Goal: Transaction & Acquisition: Obtain resource

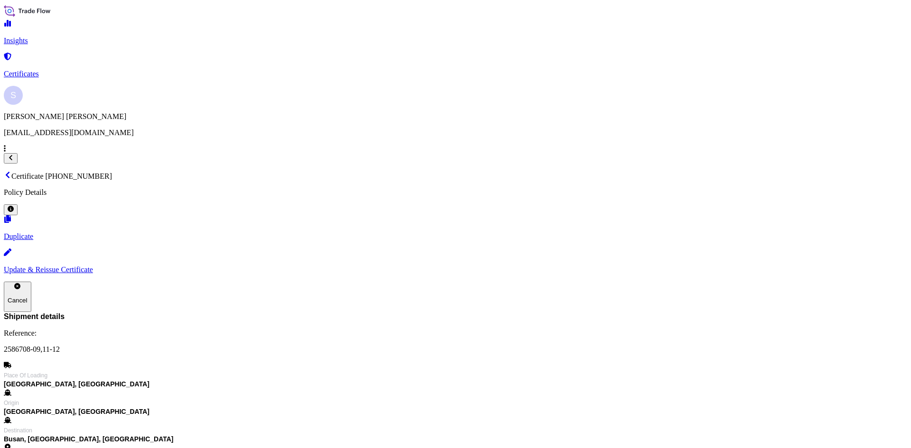
scroll to position [33, 0]
click at [53, 70] on p "Certificates" at bounding box center [455, 74] width 903 height 9
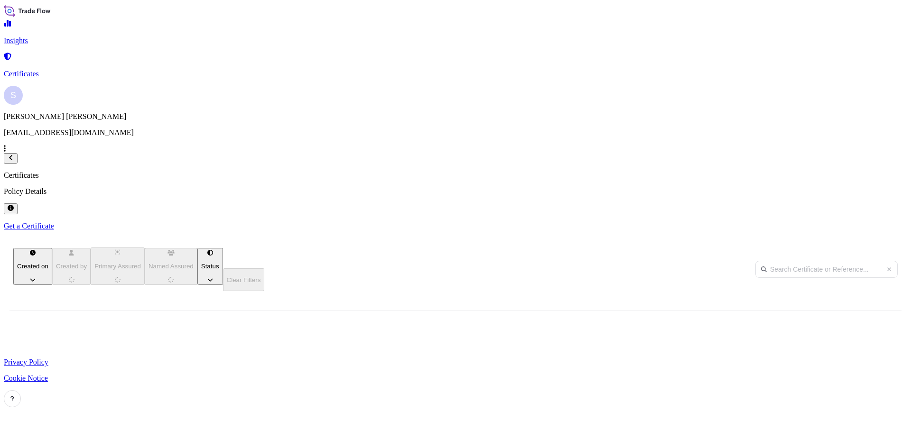
scroll to position [287, 752]
click at [862, 222] on p "Get a Certificate" at bounding box center [455, 226] width 903 height 9
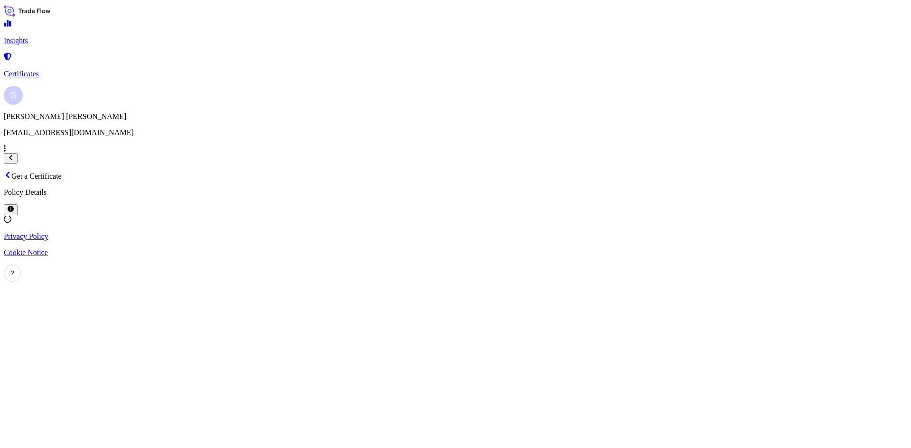
select select "Sea"
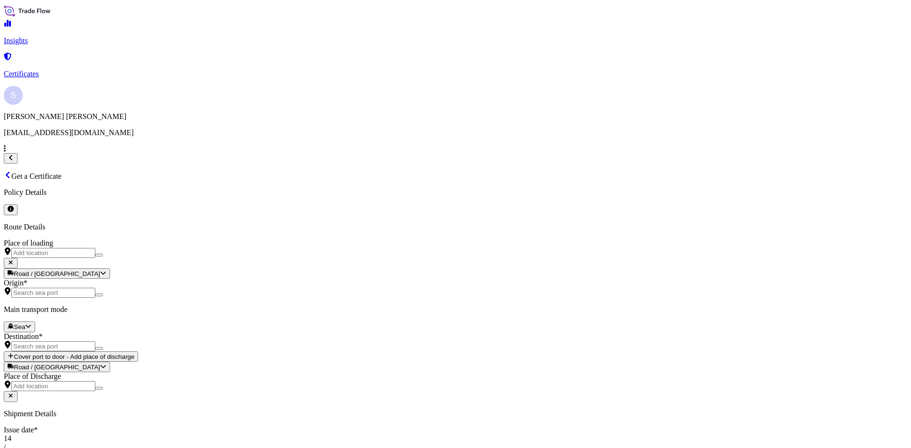
click at [95, 248] on input "Place of loading" at bounding box center [53, 253] width 84 height 10
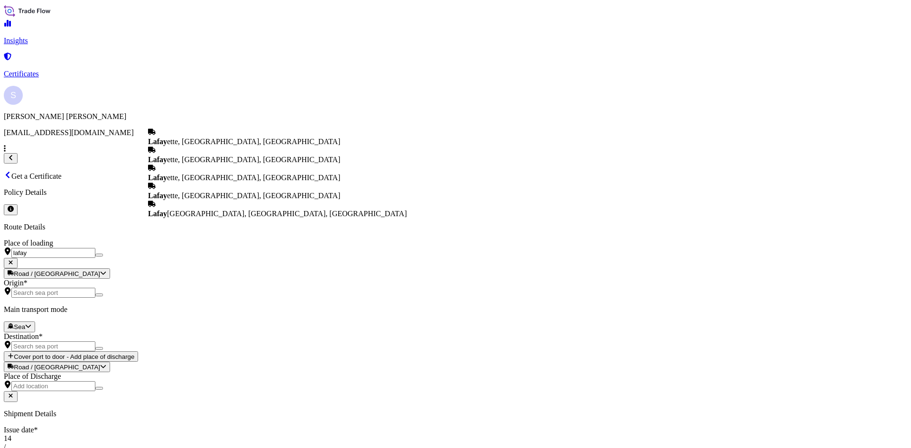
click at [167, 164] on b "Lafay" at bounding box center [157, 160] width 19 height 8
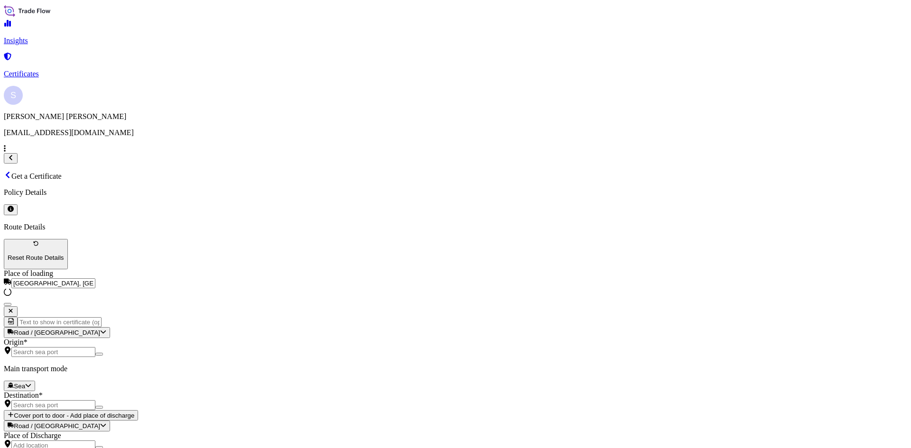
type input "[GEOGRAPHIC_DATA], [GEOGRAPHIC_DATA], [GEOGRAPHIC_DATA]"
click at [203, 338] on div "Origin *" at bounding box center [455, 347] width 903 height 19
click at [95, 347] on input "Origin *" at bounding box center [53, 352] width 84 height 10
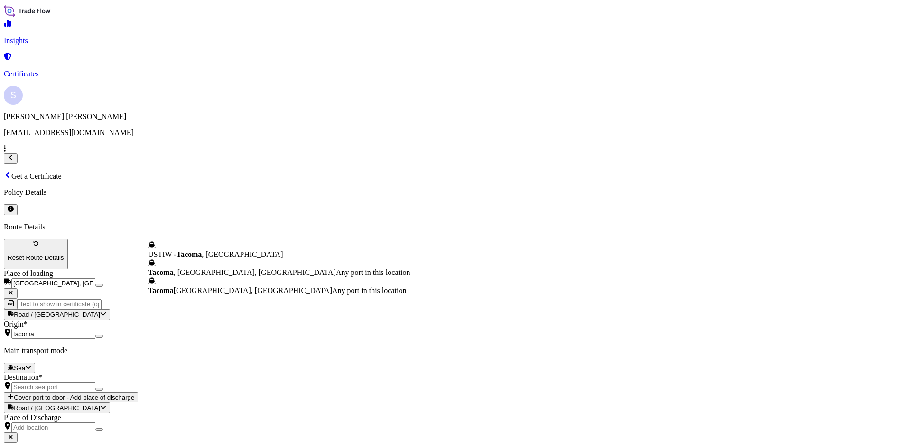
click at [203, 248] on div "USTIW - [GEOGRAPHIC_DATA] , [GEOGRAPHIC_DATA]" at bounding box center [279, 250] width 262 height 18
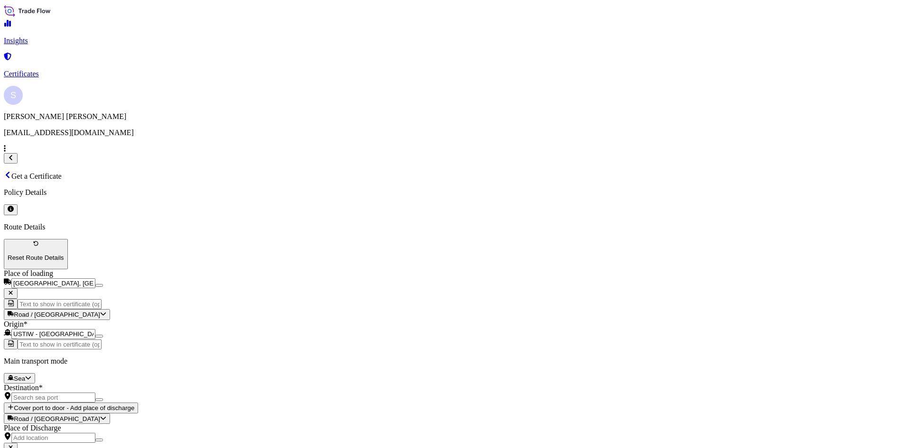
type input "USTIW - [GEOGRAPHIC_DATA], [GEOGRAPHIC_DATA]"
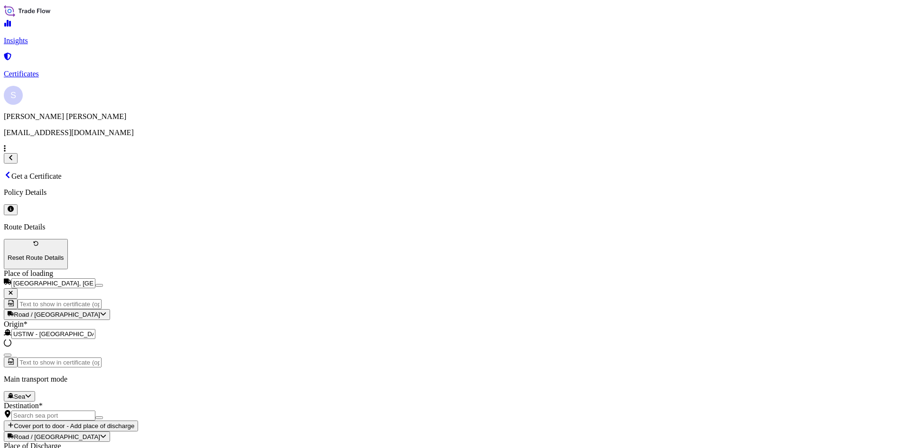
click at [197, 421] on div at bounding box center [455, 421] width 903 height 0
drag, startPoint x: 197, startPoint y: 362, endPoint x: 197, endPoint y: 345, distance: 17.1
click at [197, 402] on div "Destination *" at bounding box center [455, 411] width 903 height 19
click at [95, 411] on input "Destination *" at bounding box center [53, 416] width 84 height 10
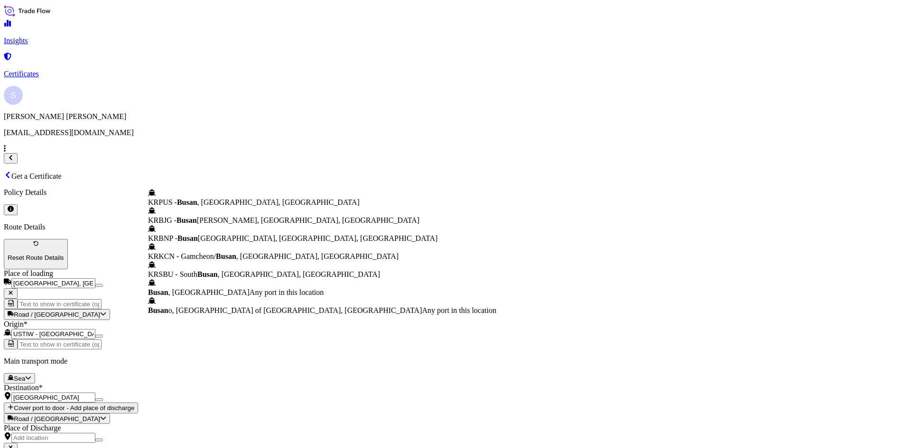
click at [231, 198] on span "KRPUS - [GEOGRAPHIC_DATA] , [GEOGRAPHIC_DATA], [GEOGRAPHIC_DATA]" at bounding box center [254, 202] width 212 height 8
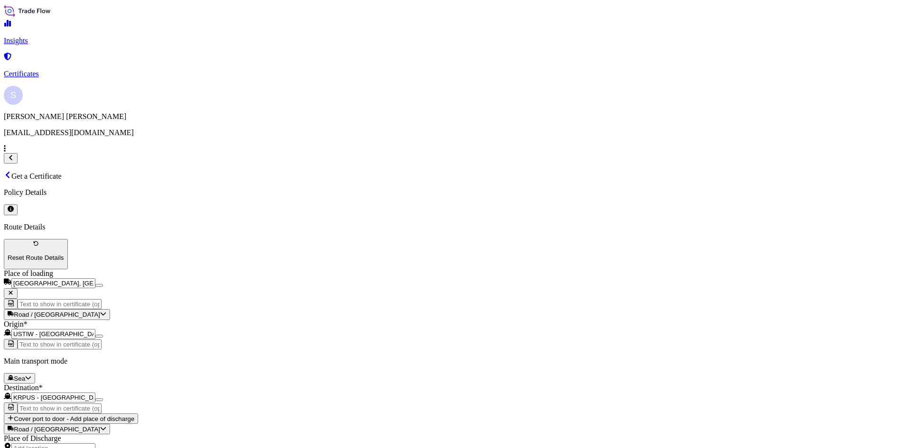
type input "KRPUS - [GEOGRAPHIC_DATA], [GEOGRAPHIC_DATA], [GEOGRAPHIC_DATA]"
click at [644, 200] on div "9" at bounding box center [640, 204] width 8 height 9
click at [354, 266] on div "22" at bounding box center [351, 261] width 8 height 9
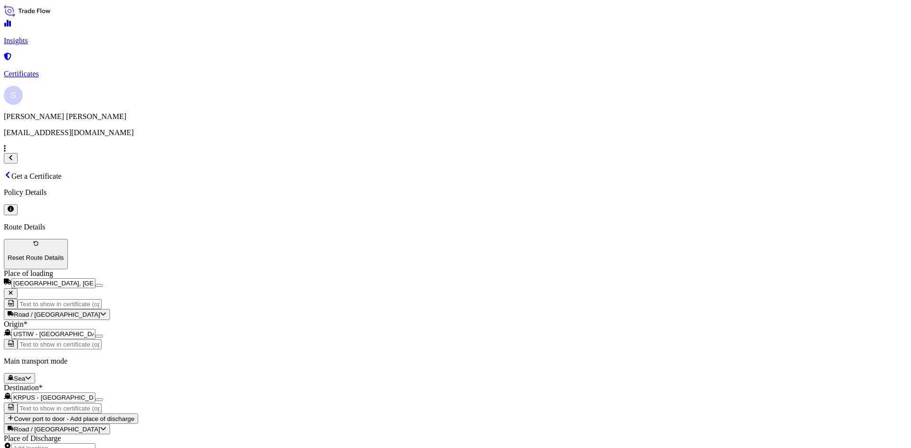
type input "21612.50"
type input "2586029"
type textarea "700 BAGS KRYSTAR 300 CRYSTALLINE FRUCTOSE"
click at [655, 255] on div "[PERSON_NAME] 9278090" at bounding box center [637, 253] width 60 height 25
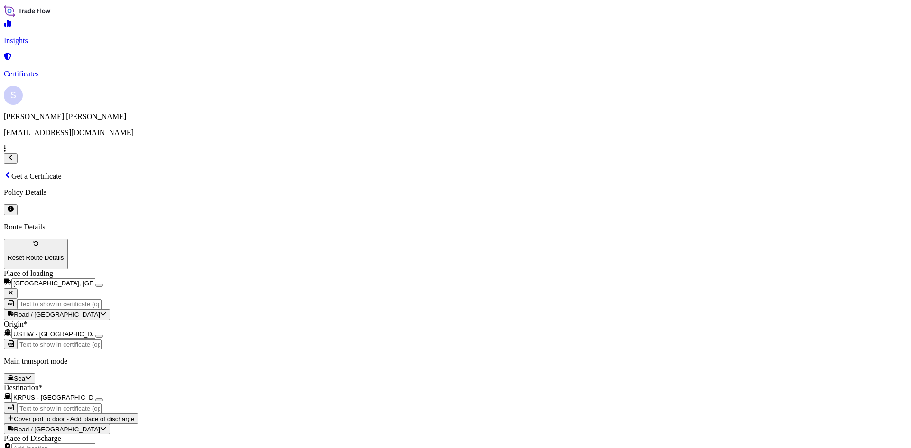
type input "[PERSON_NAME]"
type textarea "SEGU2747653 0120242"
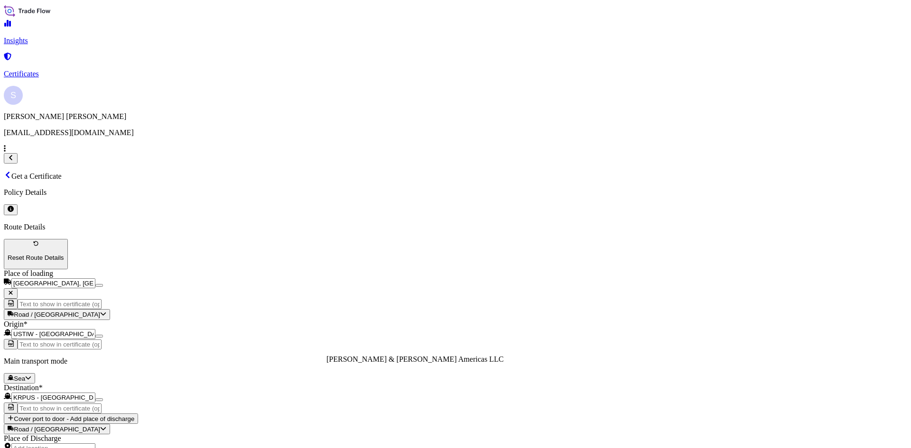
click at [465, 364] on div "[PERSON_NAME] & [PERSON_NAME] Americas LLC" at bounding box center [414, 359] width 177 height 9
select select "31658"
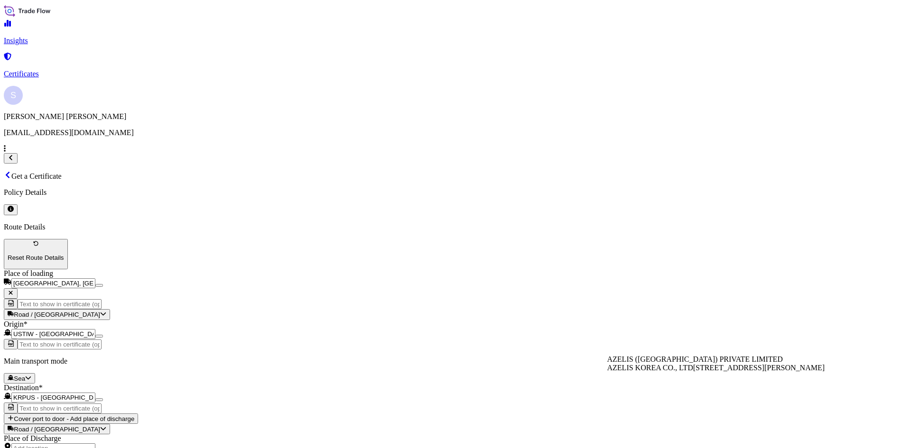
click at [693, 372] on span "[STREET_ADDRESS][PERSON_NAME]" at bounding box center [758, 368] width 131 height 8
type input "AZELIS KOREA CO., LTD"
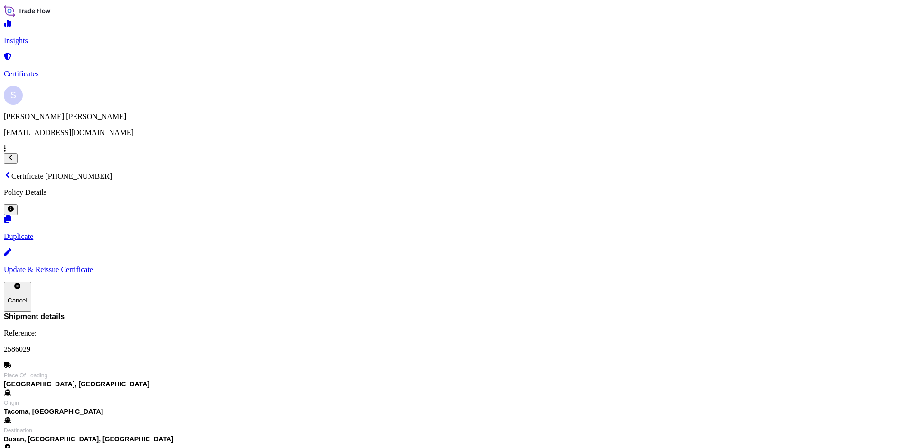
click at [79, 72] on link "Certificates" at bounding box center [455, 66] width 903 height 25
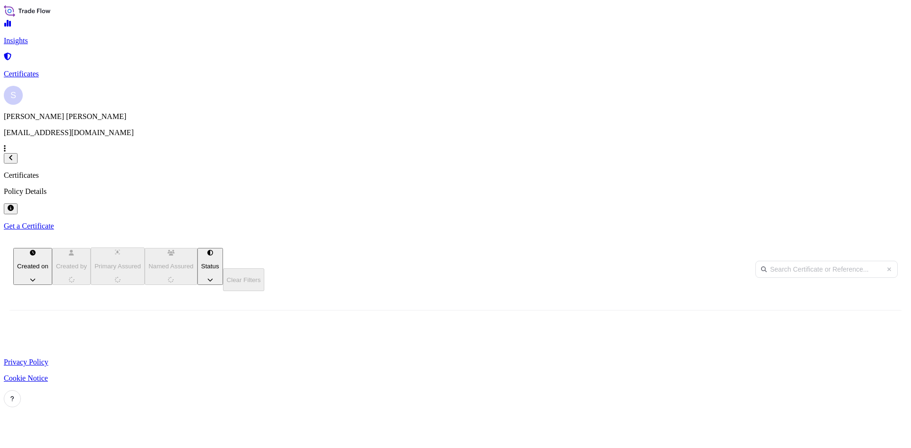
scroll to position [287, 752]
click at [875, 222] on p "Get a Certificate" at bounding box center [455, 226] width 903 height 9
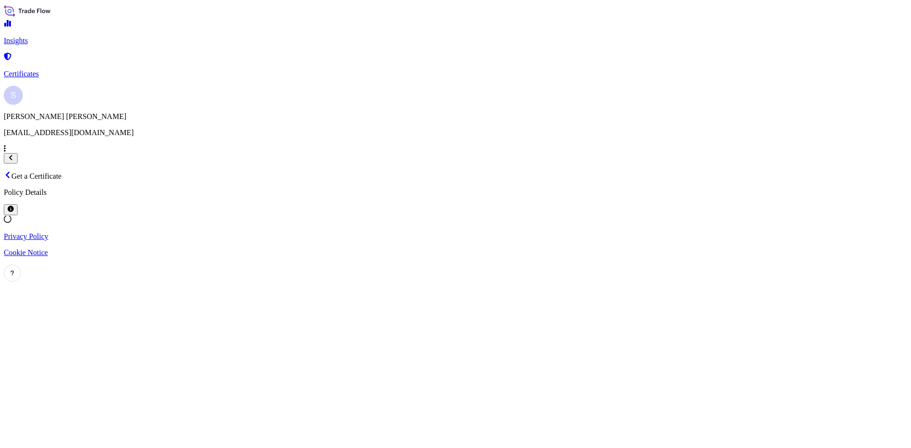
select select "Road / [GEOGRAPHIC_DATA]"
select select "Sea"
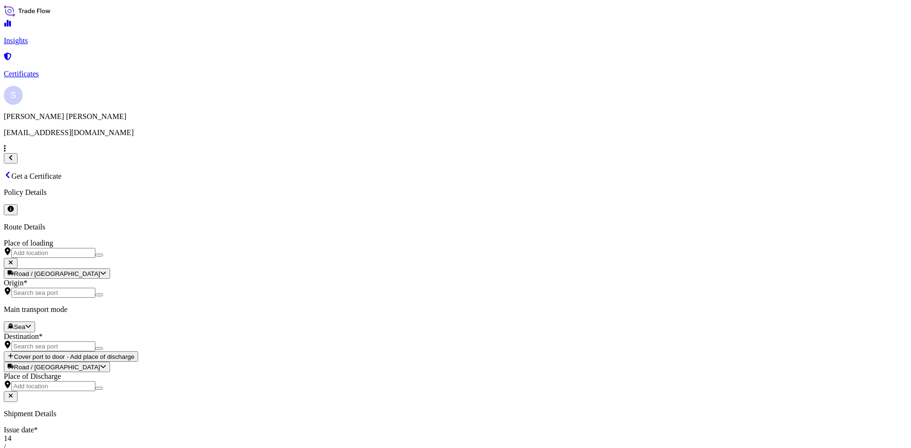
click at [203, 239] on div "Place of loading" at bounding box center [455, 248] width 903 height 19
click at [95, 248] on input "Place of loading" at bounding box center [53, 253] width 84 height 10
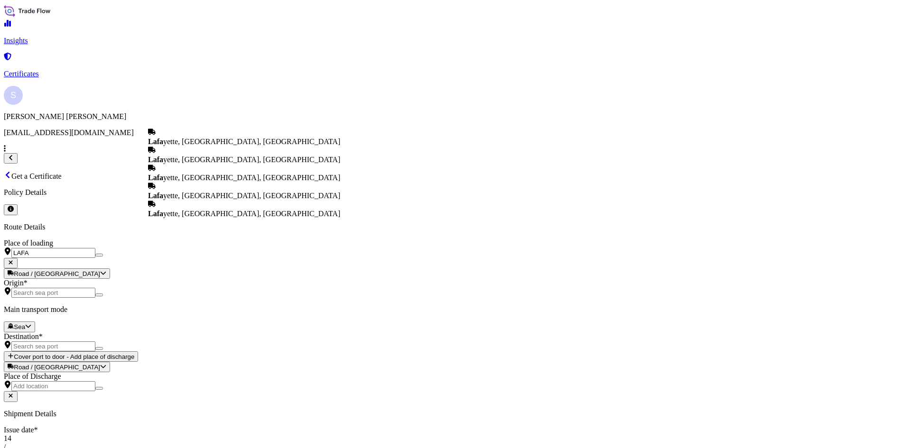
click at [206, 161] on div "[PERSON_NAME], [GEOGRAPHIC_DATA], [GEOGRAPHIC_DATA]" at bounding box center [244, 155] width 192 height 18
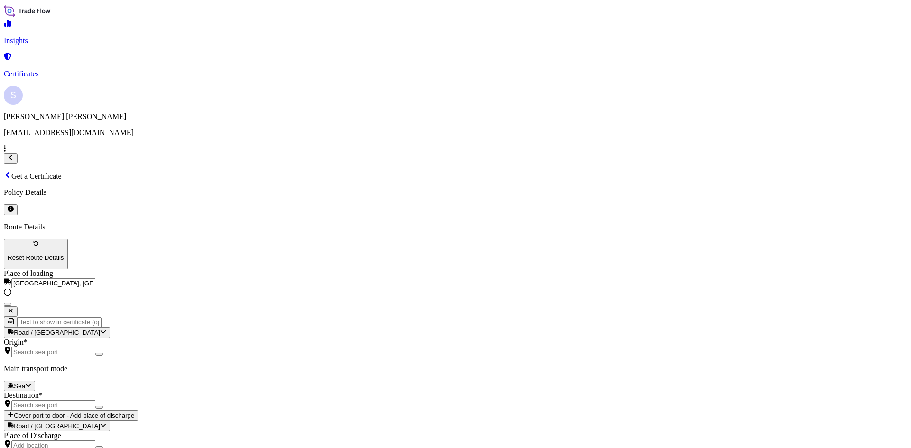
type input "[GEOGRAPHIC_DATA], [GEOGRAPHIC_DATA], [GEOGRAPHIC_DATA]"
click at [95, 347] on input "Origin *" at bounding box center [53, 352] width 84 height 10
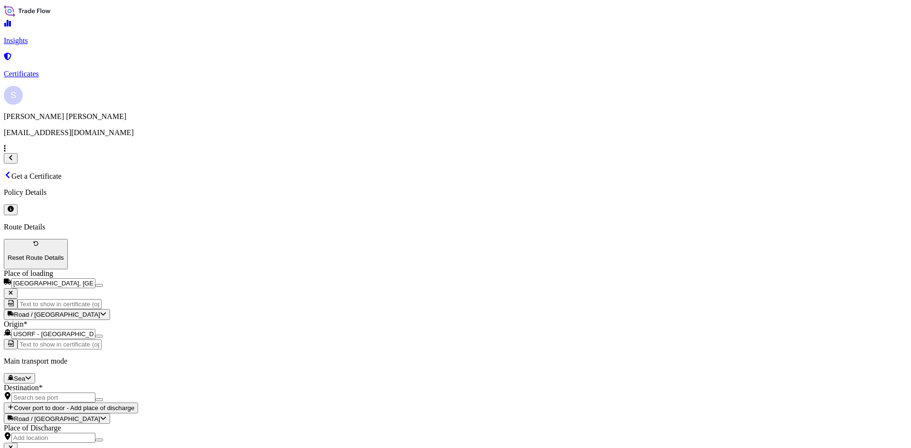
type input "USORF - [GEOGRAPHIC_DATA], [GEOGRAPHIC_DATA]"
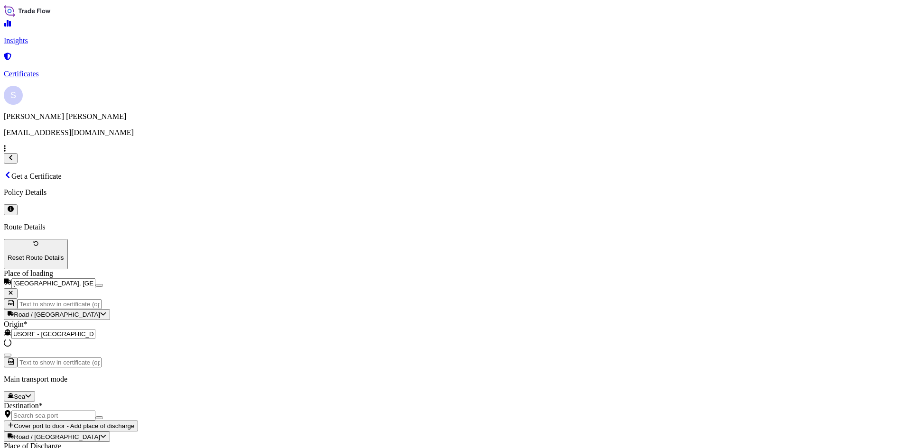
click at [223, 402] on div "Destination *" at bounding box center [455, 411] width 903 height 19
click at [95, 411] on input "Destination *" at bounding box center [53, 416] width 84 height 10
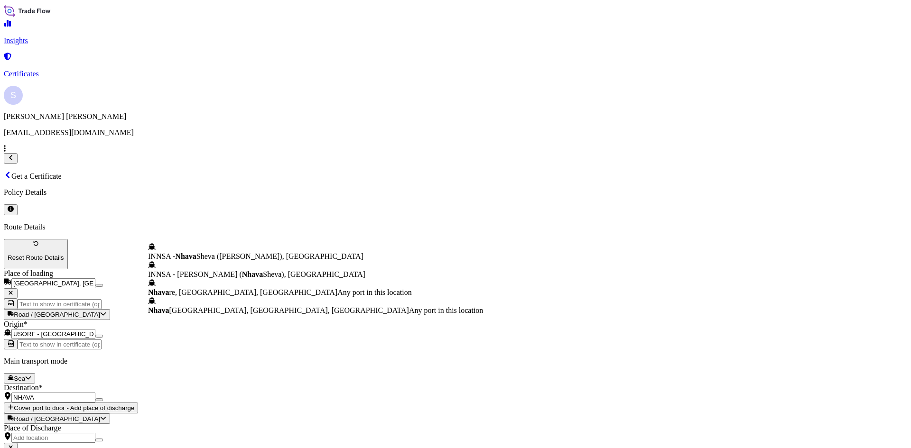
click at [249, 252] on span "INNSA - [GEOGRAPHIC_DATA] ([PERSON_NAME]), [GEOGRAPHIC_DATA]" at bounding box center [255, 256] width 215 height 8
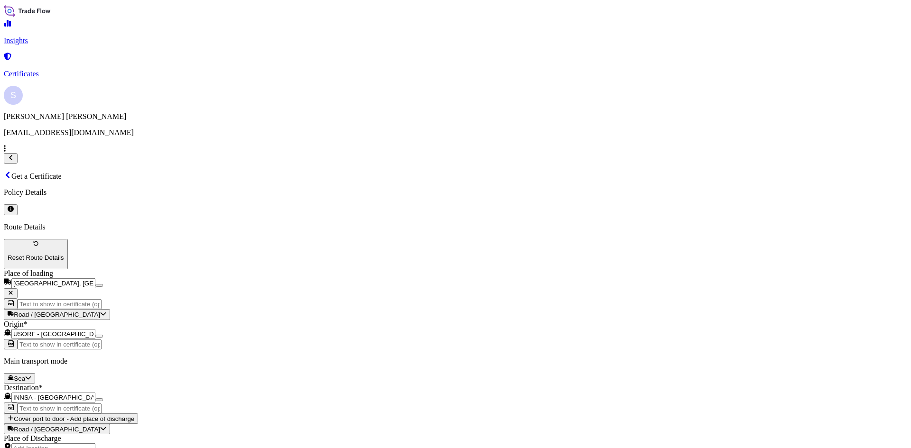
type input "INNSA - [GEOGRAPHIC_DATA] ([PERSON_NAME]), [GEOGRAPHIC_DATA]"
click at [654, 200] on div "10" at bounding box center [650, 204] width 8 height 9
click at [340, 203] on button "Next" at bounding box center [333, 208] width 14 height 10
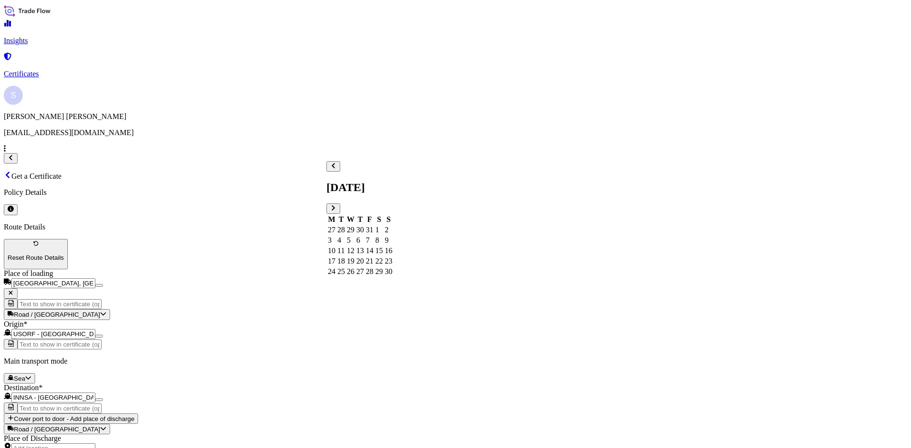
click at [392, 265] on div "23" at bounding box center [389, 261] width 8 height 9
type input "33544"
type input "2581643"
type textarea "850 BAGS MIRA-THIK 603 STARCH"
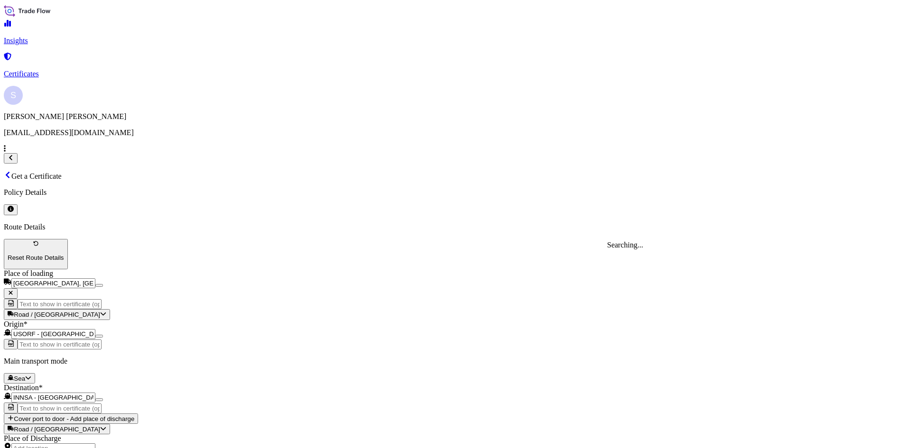
type input "MUNDRA EXPRESS"
type textarea "UETU6198976 0118640"
click at [672, 243] on p "MUNDRA EXPRESS" at bounding box center [651, 245] width 88 height 9
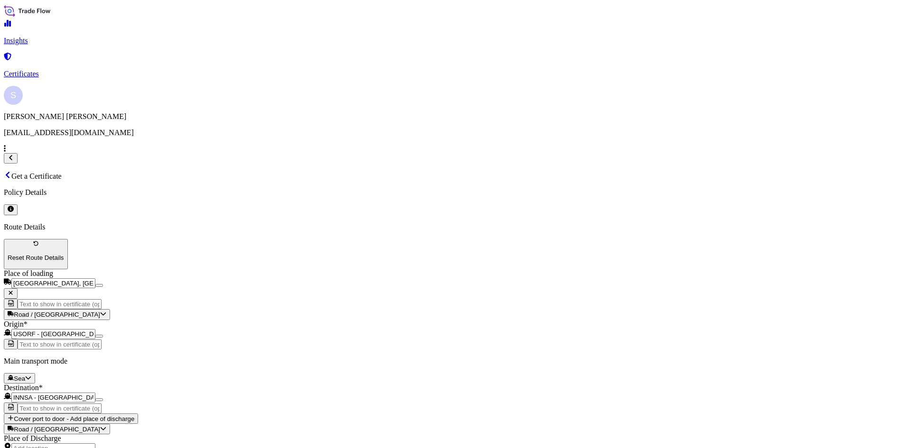
click at [395, 364] on div "[PERSON_NAME] & [PERSON_NAME] Americas LLC" at bounding box center [414, 359] width 177 height 9
select select "31658"
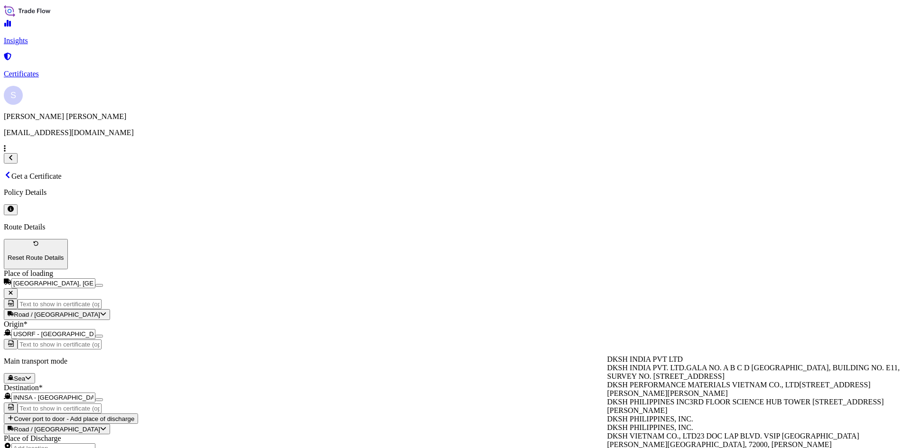
click at [668, 380] on span "GALA NO. A B C D [GEOGRAPHIC_DATA], BUILDING NO. E11, SURVEY NO. [STREET_ADDRES…" at bounding box center [753, 372] width 293 height 17
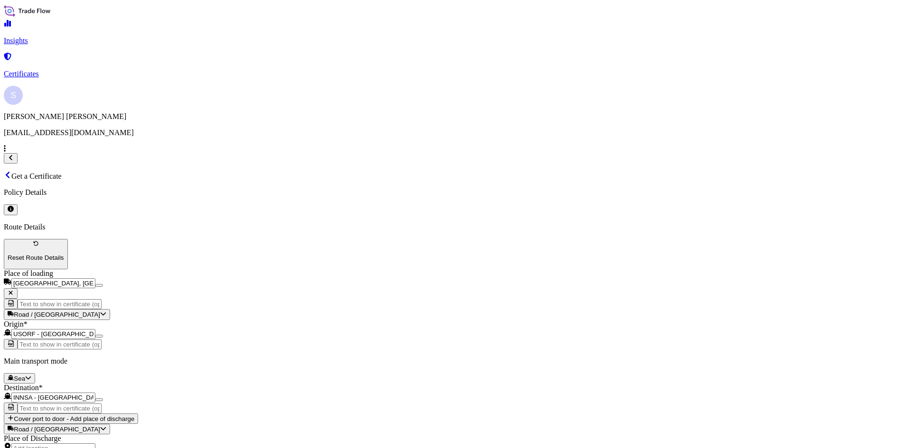
type input "DKSH INDIA PVT. LTD."
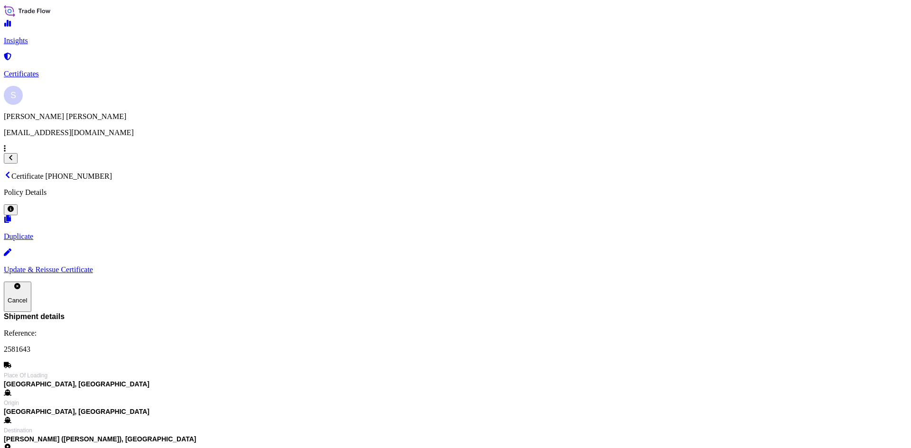
click at [72, 69] on link "Certificates" at bounding box center [455, 66] width 903 height 25
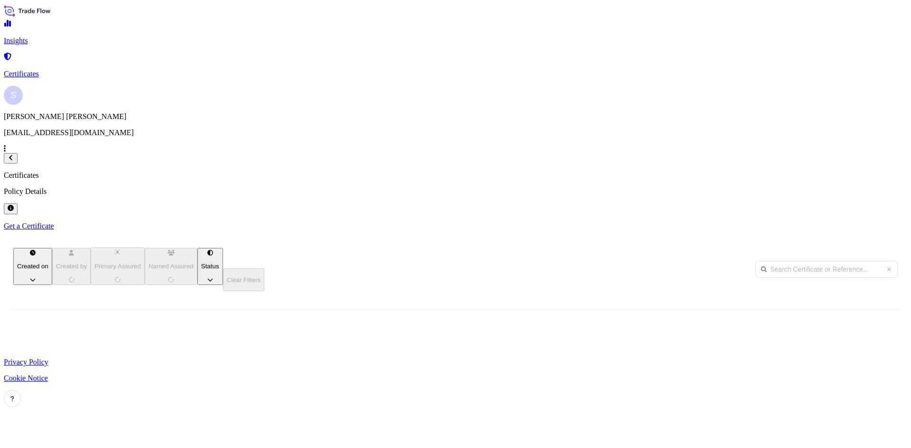
scroll to position [287, 752]
click at [851, 222] on p "Get a Certificate" at bounding box center [455, 226] width 903 height 9
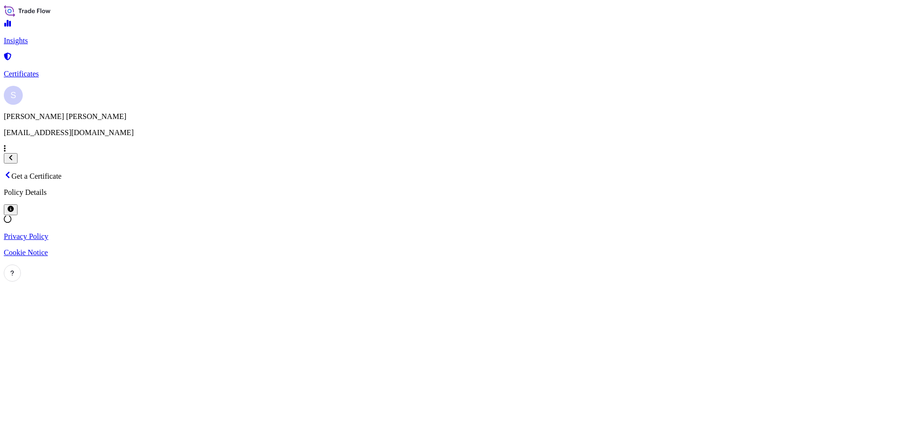
select select "Sea"
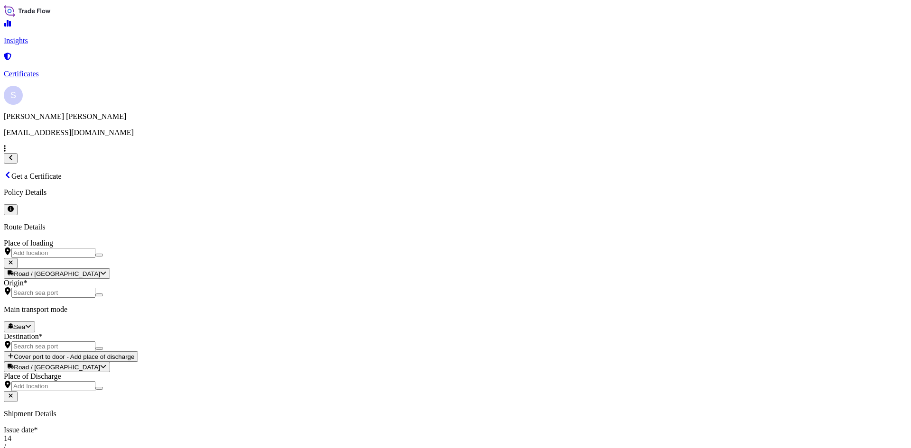
click at [95, 248] on input "Place of loading" at bounding box center [53, 253] width 84 height 10
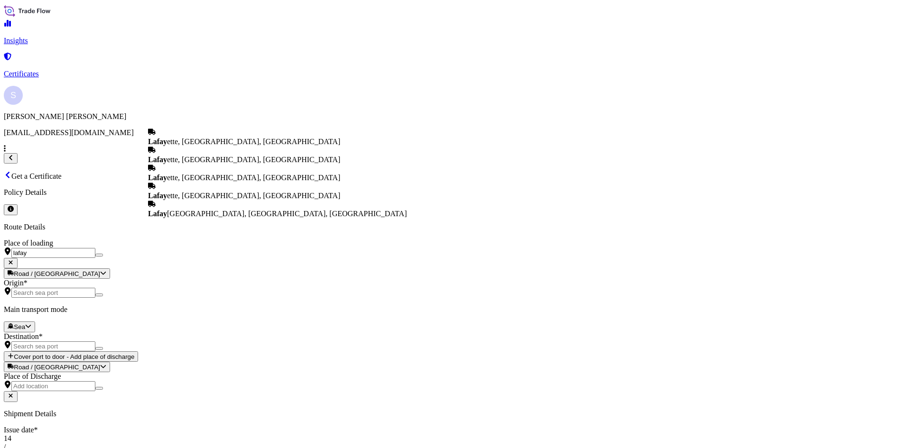
click at [202, 157] on div "Lafay ette, [GEOGRAPHIC_DATA], [GEOGRAPHIC_DATA]" at bounding box center [277, 155] width 258 height 18
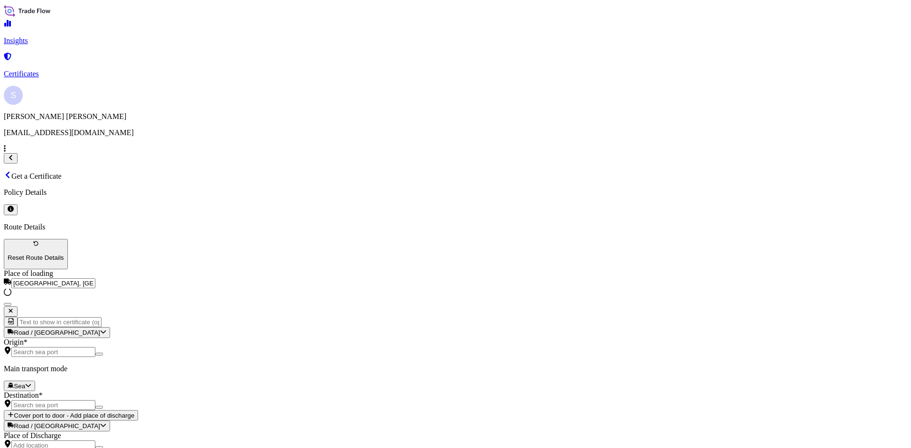
type input "[GEOGRAPHIC_DATA], [GEOGRAPHIC_DATA], [GEOGRAPHIC_DATA]"
click at [194, 338] on div "Origin *" at bounding box center [455, 347] width 903 height 19
click at [95, 347] on input "Origin *" at bounding box center [53, 352] width 84 height 10
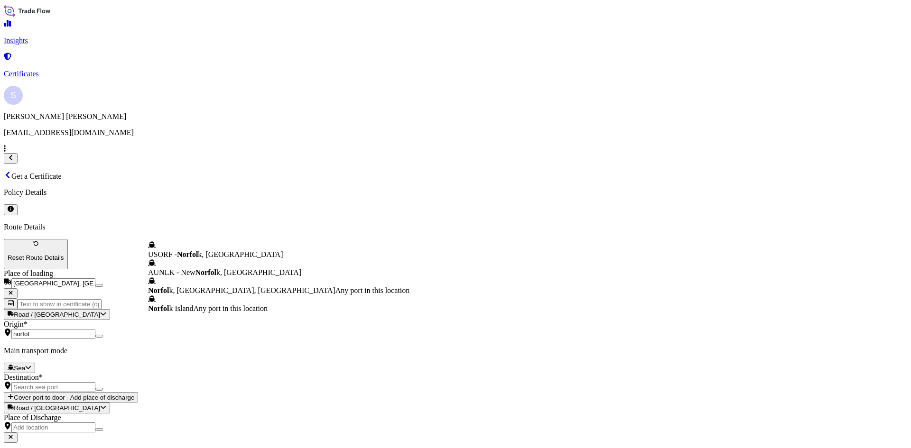
click at [202, 249] on div "USORF - Norfol k, [GEOGRAPHIC_DATA]" at bounding box center [278, 250] width 261 height 18
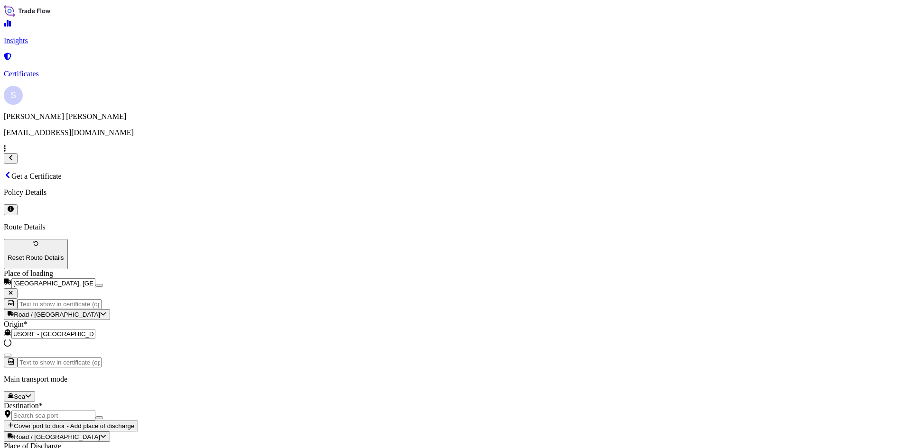
type input "USORF - [GEOGRAPHIC_DATA], [GEOGRAPHIC_DATA]"
click at [95, 411] on input "Destination *" at bounding box center [53, 416] width 84 height 10
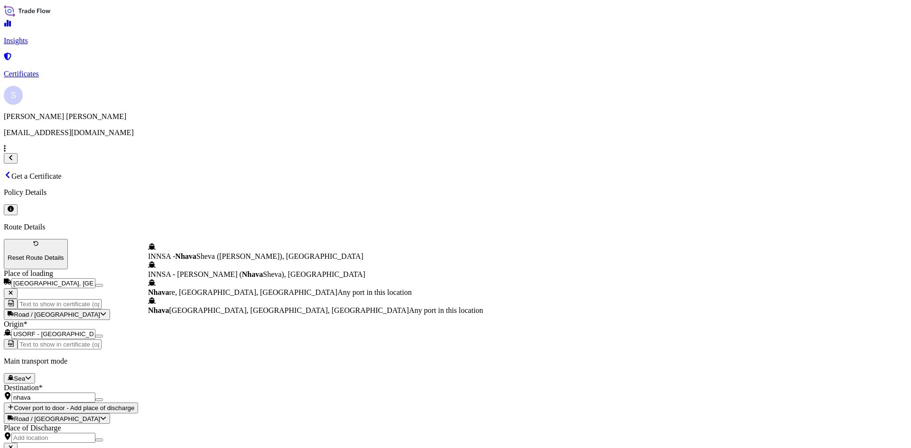
click at [267, 243] on div "INNSA - [GEOGRAPHIC_DATA] ([PERSON_NAME]), [GEOGRAPHIC_DATA]" at bounding box center [315, 252] width 335 height 18
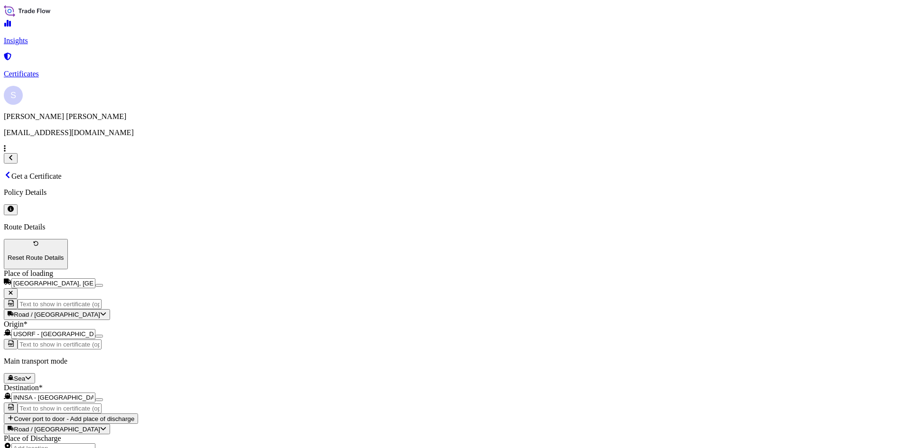
type input "INNSA - [GEOGRAPHIC_DATA] ([PERSON_NAME]), [GEOGRAPHIC_DATA]"
click at [644, 200] on div "9" at bounding box center [640, 204] width 8 height 9
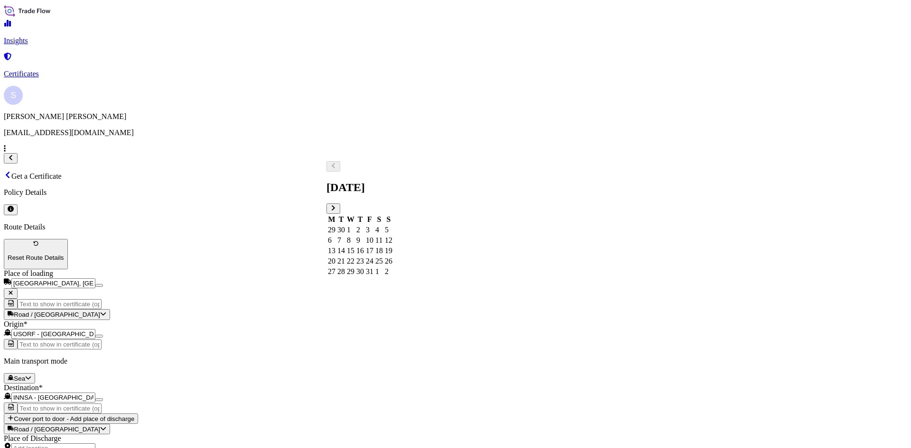
click at [340, 203] on button "Next" at bounding box center [333, 208] width 14 height 10
click at [392, 266] on div "23" at bounding box center [389, 261] width 8 height 9
type input "33544"
type input "2567099"
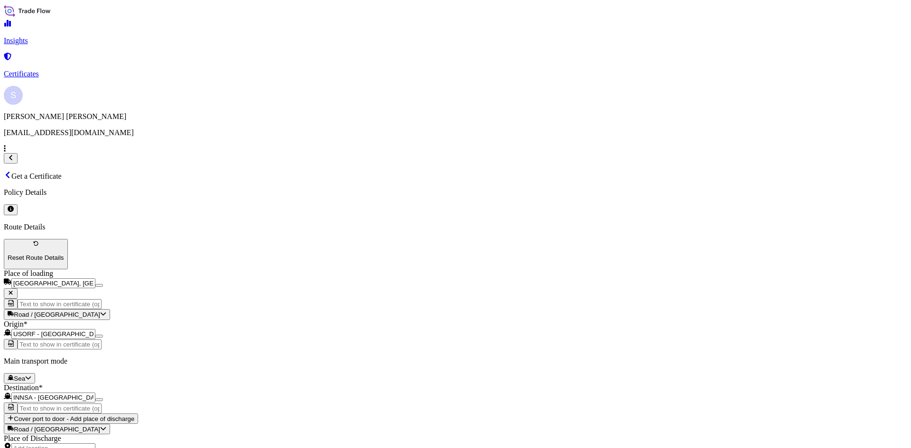
type textarea "850 BAGS MIRA-THIK 603 STARCH"
click at [664, 255] on div "MUNDRA EXPRESS 9408865" at bounding box center [641, 253] width 69 height 25
type input "MUNDRA EXPRESS"
type textarea "TCLU8149792 0118699"
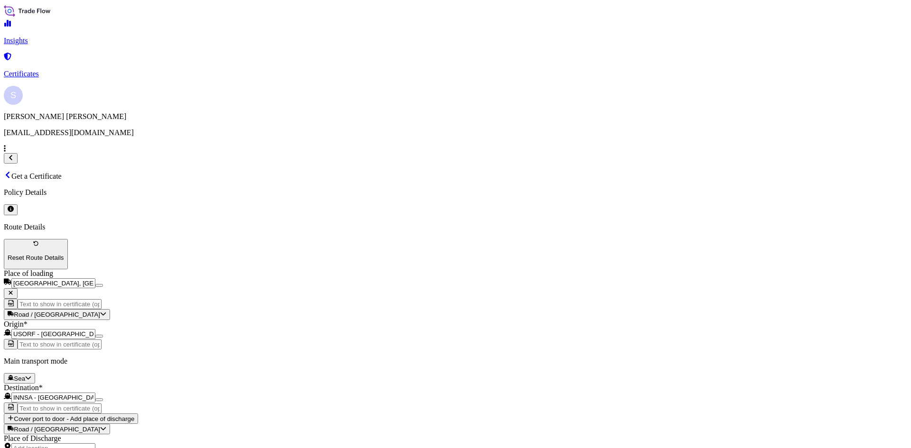
click at [416, 364] on div "[PERSON_NAME] & [PERSON_NAME] Americas LLC" at bounding box center [414, 359] width 177 height 9
select select "31658"
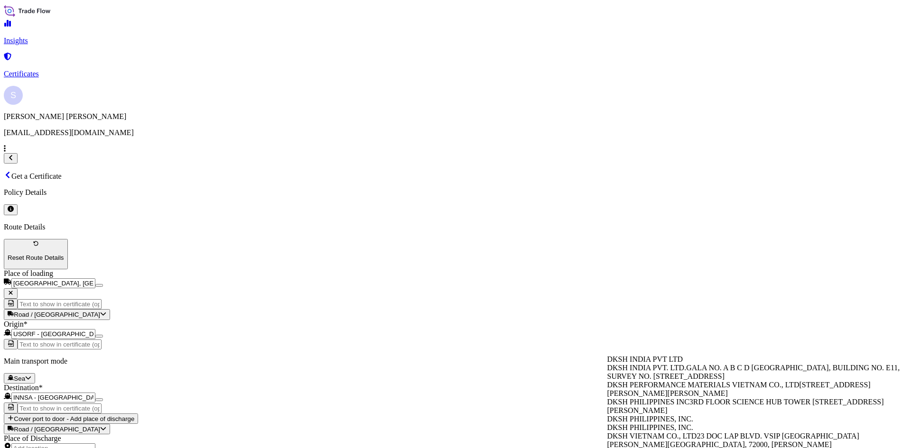
click at [652, 380] on span "GALA NO. A B C D [GEOGRAPHIC_DATA], BUILDING NO. E11, SURVEY NO. [STREET_ADDRES…" at bounding box center [753, 372] width 293 height 17
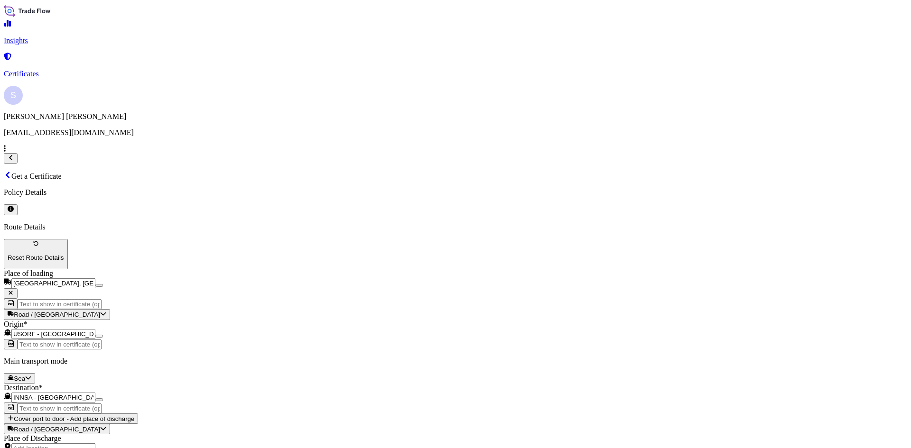
type input "DKSH INDIA PVT. LTD."
drag, startPoint x: 857, startPoint y: 396, endPoint x: 850, endPoint y: 406, distance: 12.5
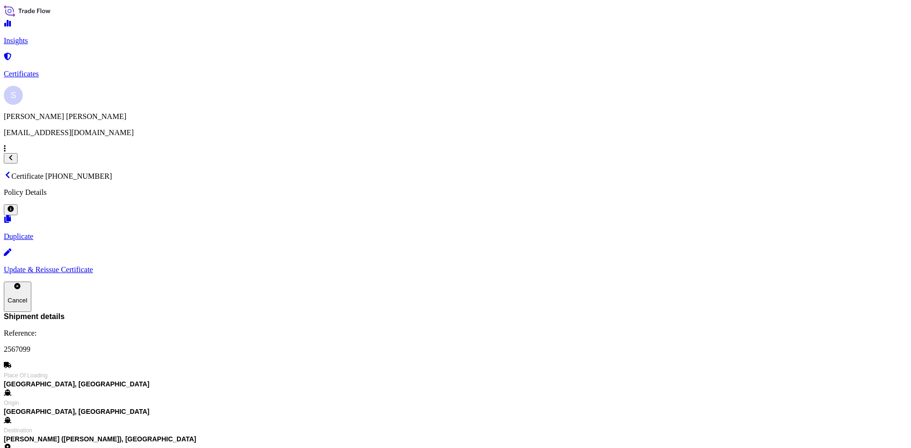
click at [84, 65] on link "Certificates" at bounding box center [455, 66] width 903 height 25
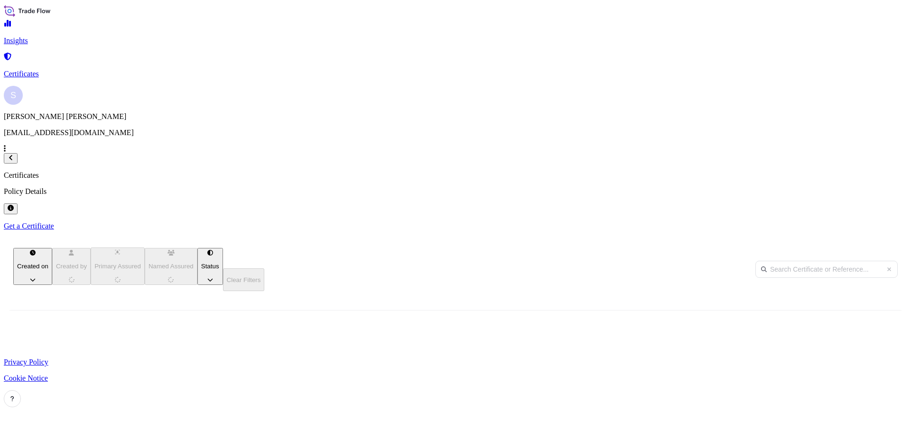
scroll to position [287, 752]
click at [866, 222] on link "Get a Certificate" at bounding box center [455, 226] width 903 height 9
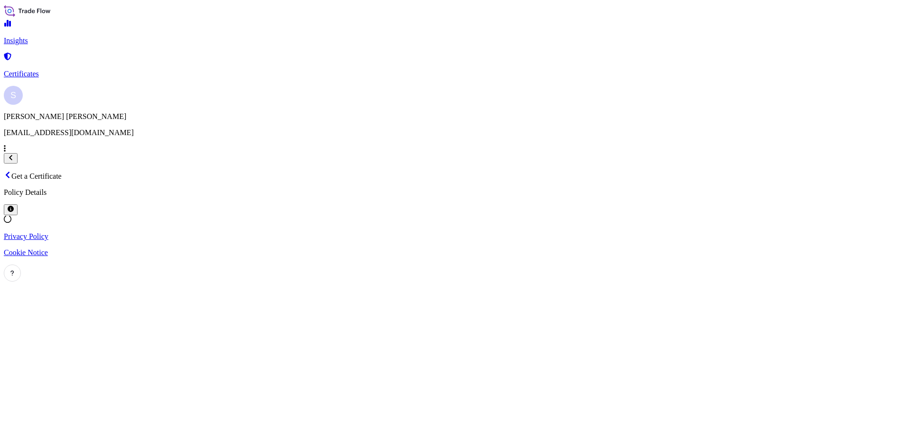
select select "Road / [GEOGRAPHIC_DATA]"
select select "Sea"
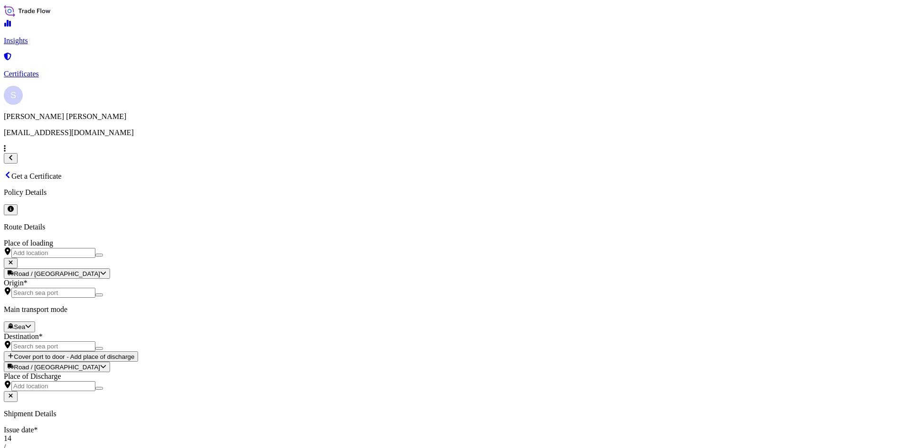
click at [199, 239] on div "Place of loading" at bounding box center [455, 248] width 903 height 19
click at [95, 248] on input "Place of loading" at bounding box center [53, 253] width 84 height 10
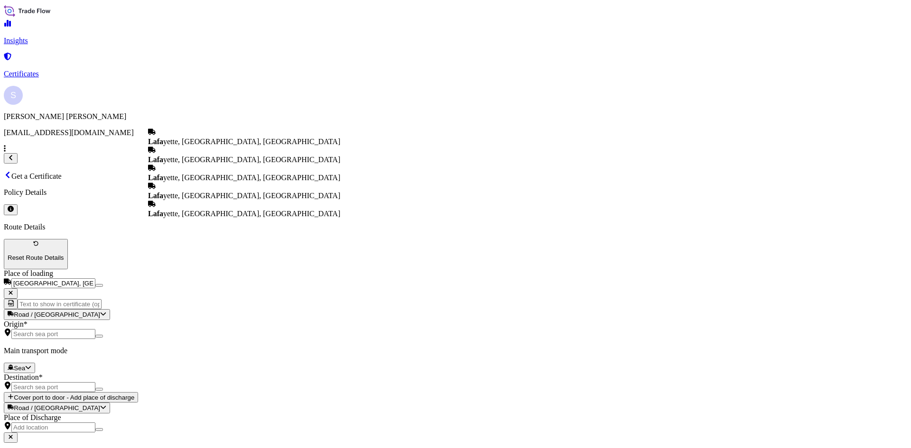
type input "[GEOGRAPHIC_DATA], [GEOGRAPHIC_DATA], [GEOGRAPHIC_DATA]"
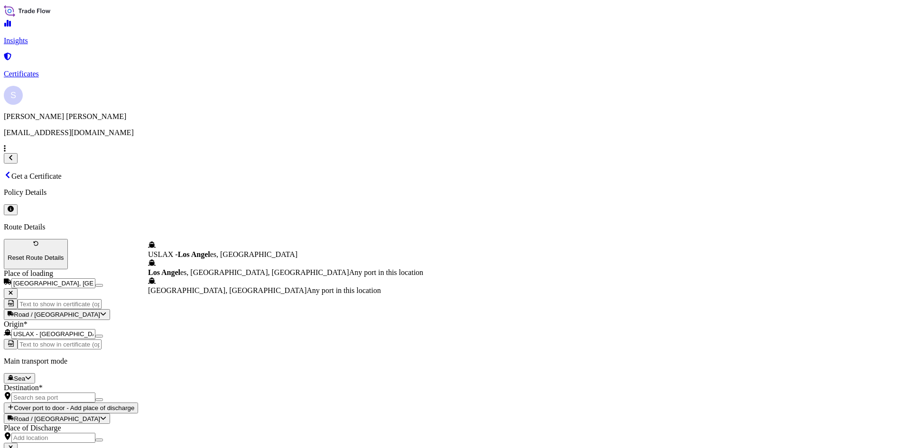
type input "USLAX - [GEOGRAPHIC_DATA], [GEOGRAPHIC_DATA]"
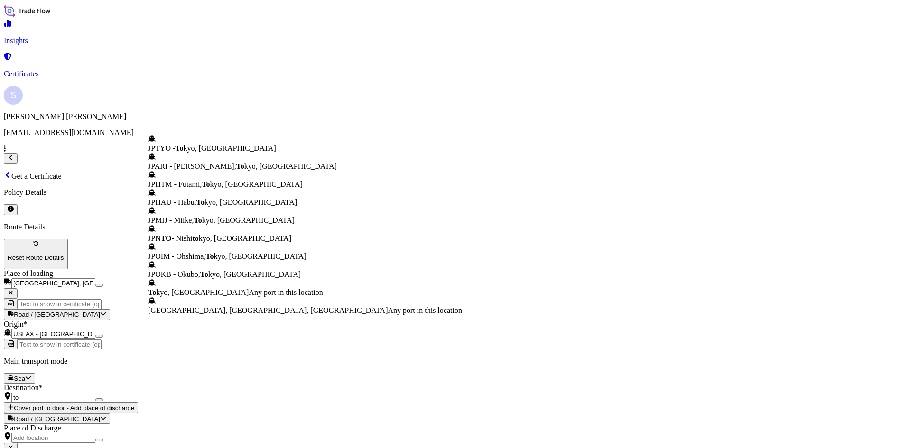
type input "t"
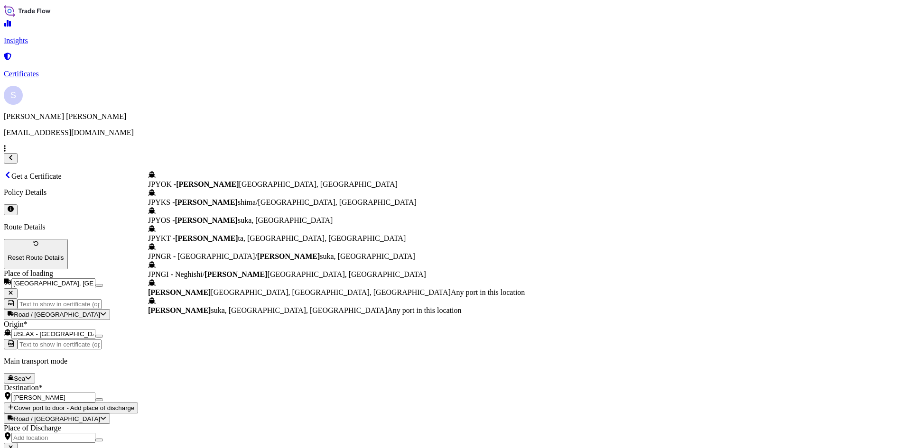
click at [245, 180] on span "JPYOK - [PERSON_NAME], [GEOGRAPHIC_DATA]" at bounding box center [272, 184] width 249 height 8
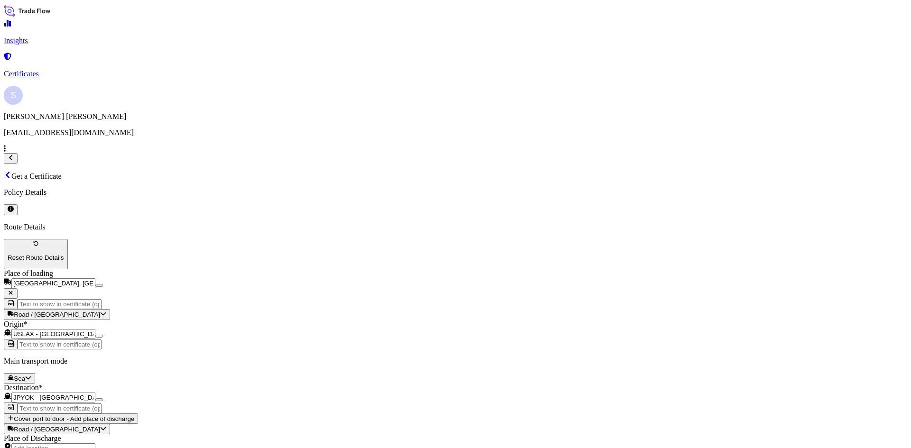
type input "JPYOK - [GEOGRAPHIC_DATA], [GEOGRAPHIC_DATA]"
click at [663, 200] on div "11" at bounding box center [659, 204] width 8 height 9
click at [335, 276] on div "27" at bounding box center [332, 271] width 8 height 9
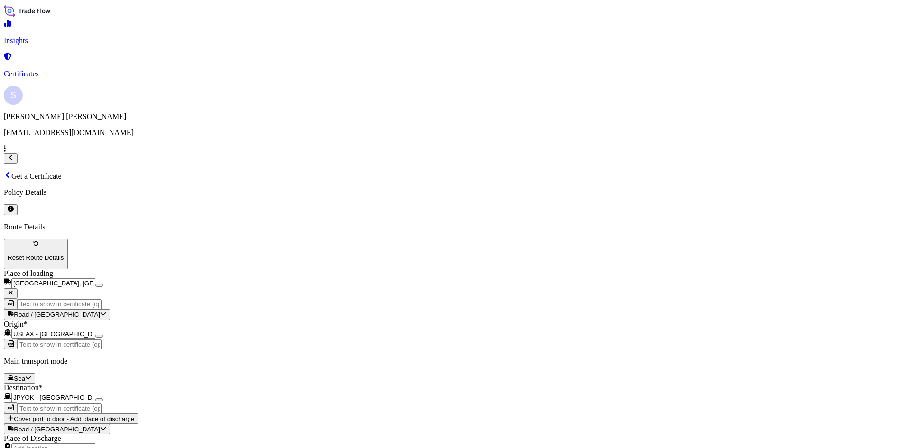
type input "26792.18"
type input "2587976"
type textarea "850 BAGS THIN-N-THIK 99 NG STARCH"
type input "O"
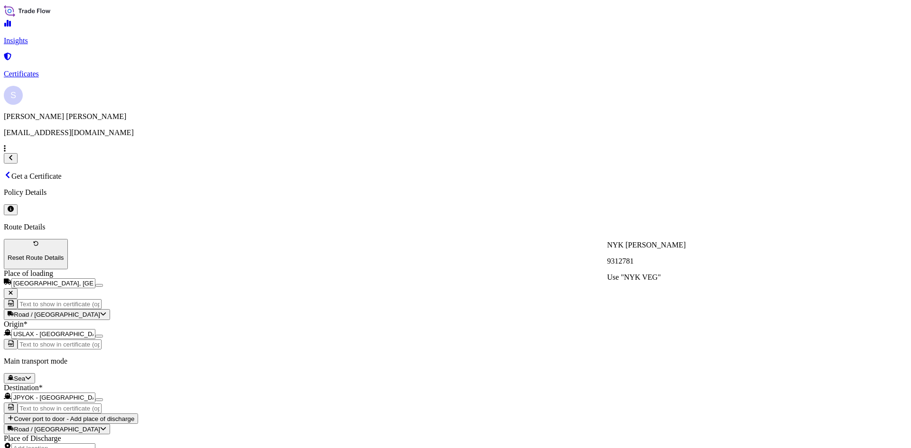
click at [647, 244] on p "NYK [PERSON_NAME]" at bounding box center [656, 245] width 99 height 9
type input "NYK [PERSON_NAME]"
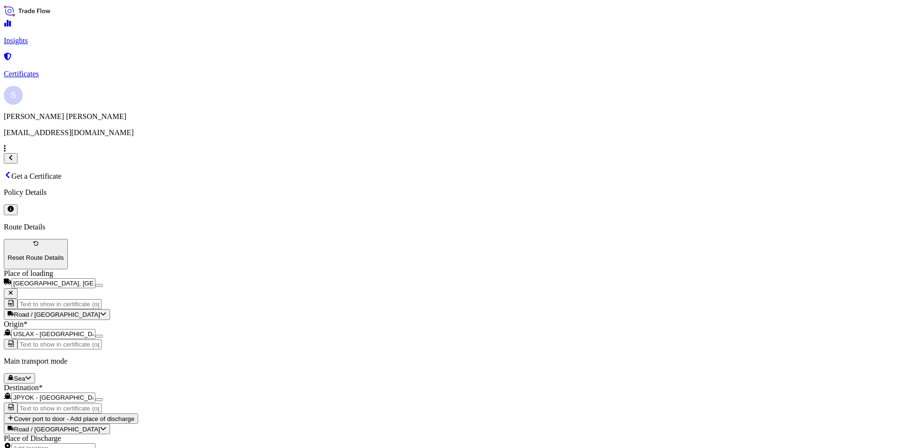
type textarea "ONEU6638690 150625"
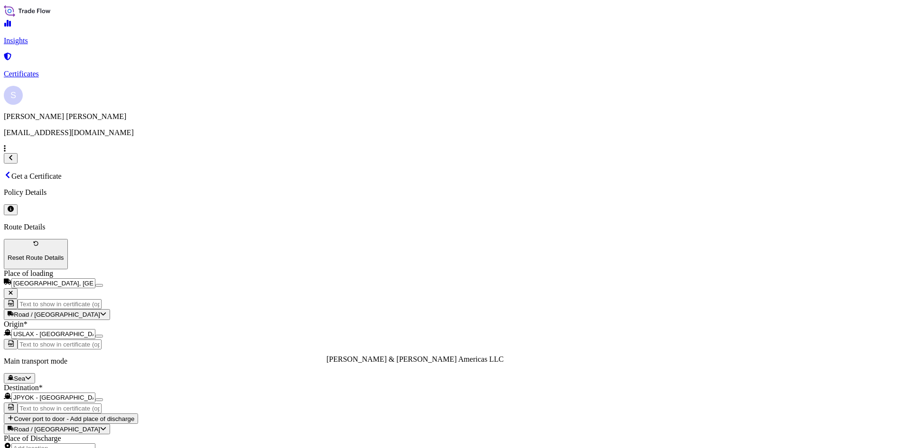
click at [426, 364] on div "[PERSON_NAME] & [PERSON_NAME] Americas LLC" at bounding box center [414, 359] width 177 height 9
select select "31658"
click at [718, 360] on div "[PERSON_NAME] & [PERSON_NAME] JAPAN KK" at bounding box center [691, 359] width 168 height 9
type input "[PERSON_NAME] & [PERSON_NAME] JAPAN KK"
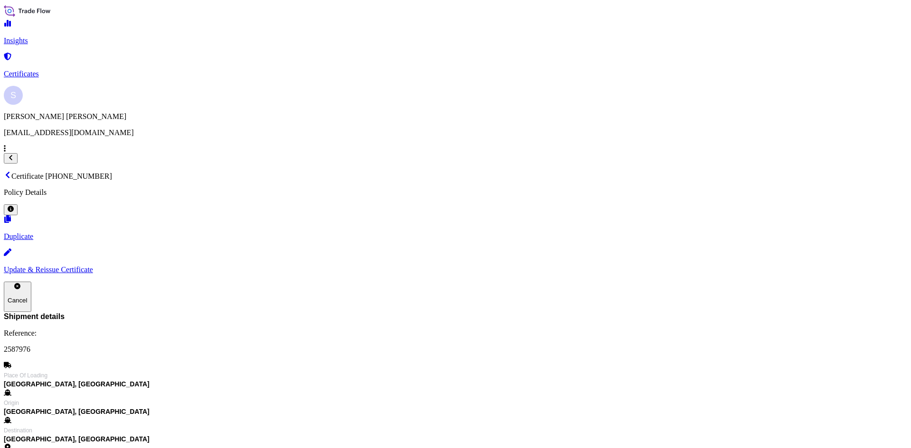
click at [65, 70] on p "Certificates" at bounding box center [455, 74] width 903 height 9
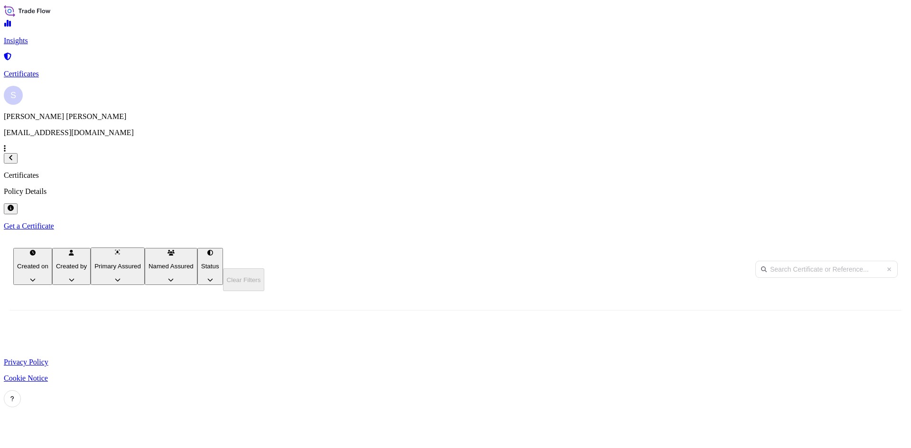
scroll to position [287, 752]
click at [857, 222] on link "Get a Certificate" at bounding box center [455, 226] width 903 height 9
select select "Road / [GEOGRAPHIC_DATA]"
select select "Sea"
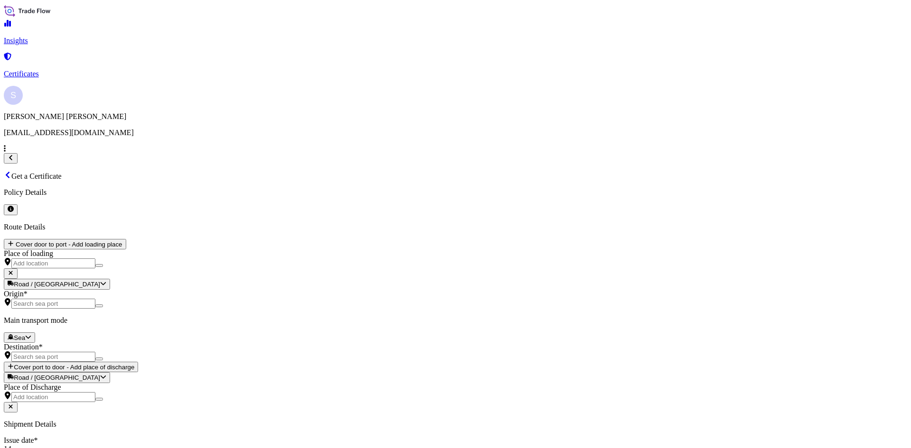
click at [858, 171] on div "Get a Certificate Policy Details" at bounding box center [455, 193] width 903 height 44
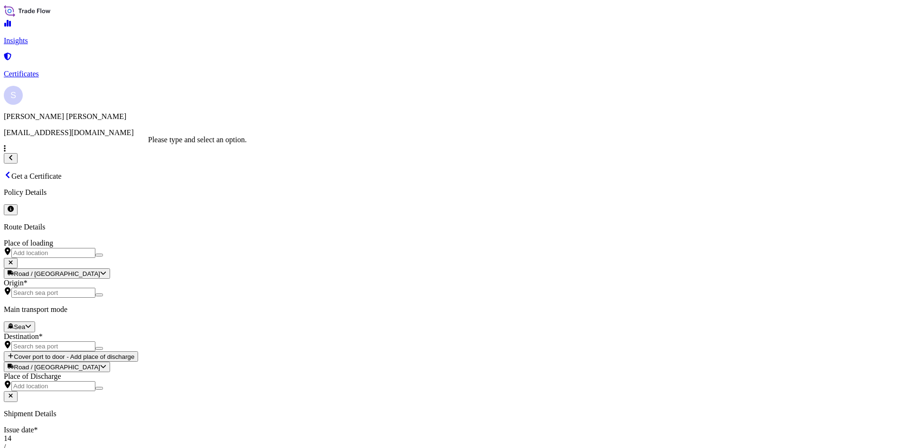
click at [95, 248] on input "Place of loading" at bounding box center [53, 253] width 84 height 10
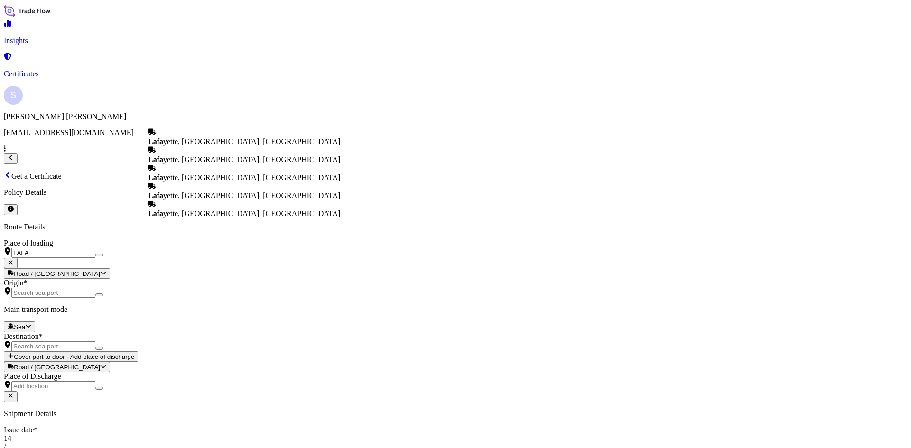
click at [215, 162] on span "[PERSON_NAME], [GEOGRAPHIC_DATA], [GEOGRAPHIC_DATA]" at bounding box center [244, 160] width 192 height 8
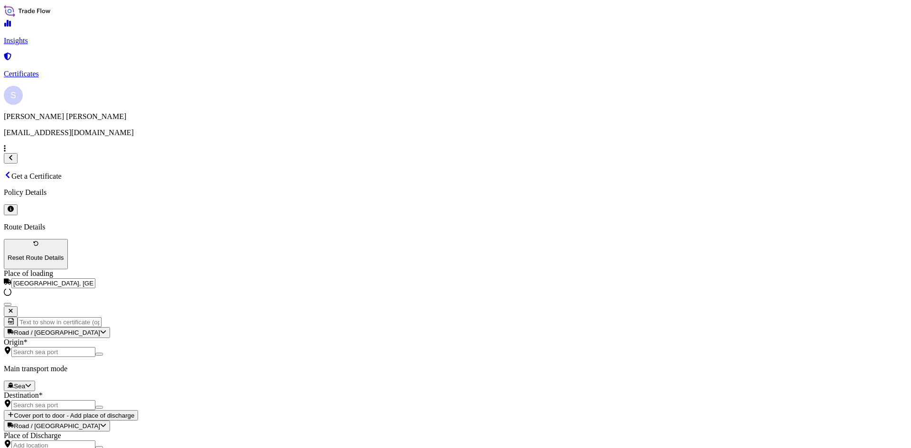
type input "[GEOGRAPHIC_DATA], [GEOGRAPHIC_DATA], [GEOGRAPHIC_DATA]"
click at [95, 347] on input "Origin *" at bounding box center [53, 352] width 84 height 10
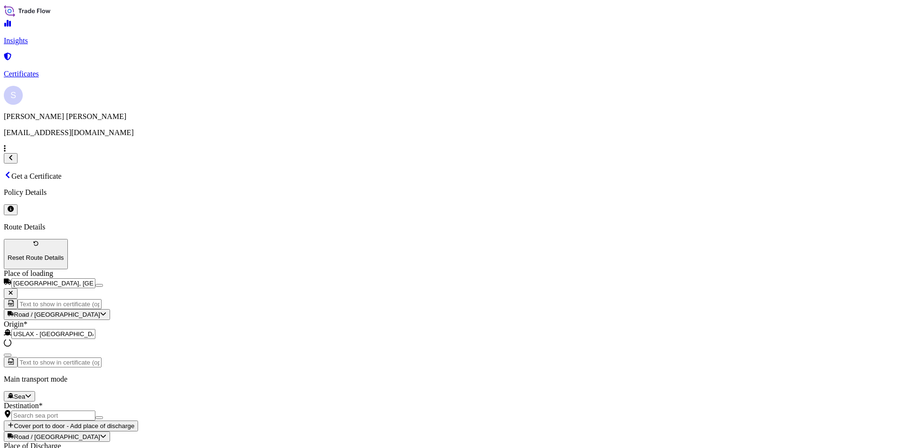
type input "USLAX - [GEOGRAPHIC_DATA], [GEOGRAPHIC_DATA]"
click at [95, 411] on input "Destination *" at bounding box center [53, 416] width 84 height 10
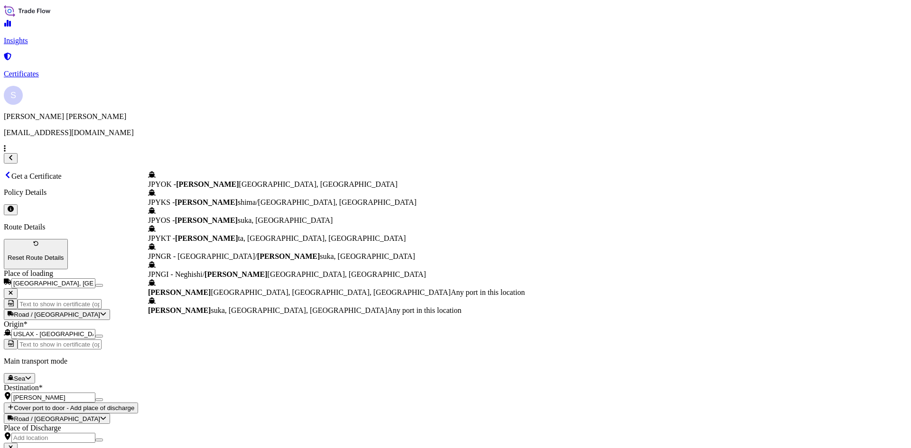
click at [250, 171] on div "JPYOK - [PERSON_NAME], [GEOGRAPHIC_DATA]" at bounding box center [336, 180] width 377 height 18
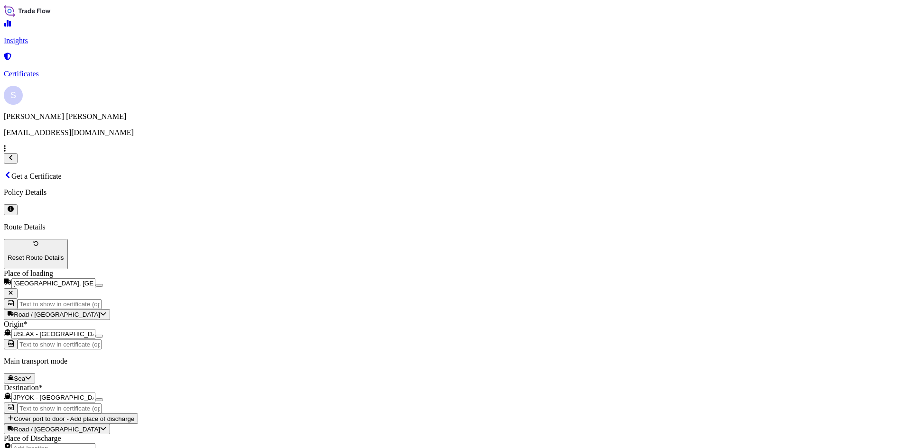
type input "JPYOK - [GEOGRAPHIC_DATA], [GEOGRAPHIC_DATA]"
click at [663, 200] on div "11" at bounding box center [659, 204] width 8 height 9
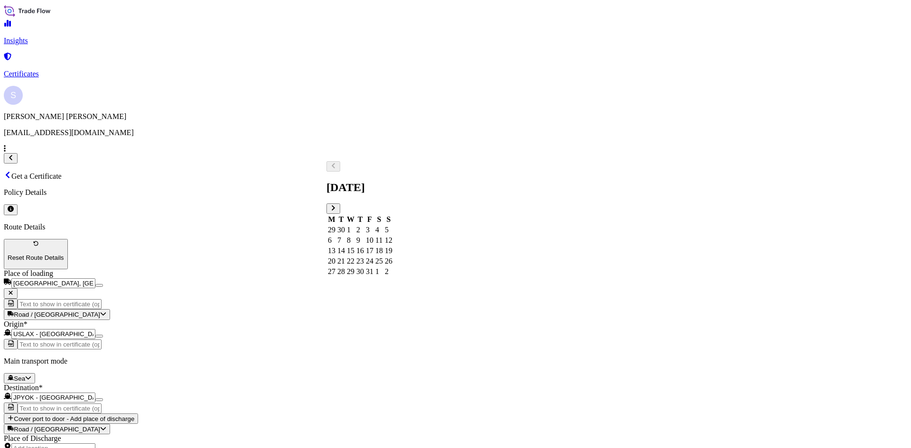
click at [335, 276] on div "27" at bounding box center [332, 271] width 8 height 9
type input "30497.79"
type input "2587986"
type textarea "18 BAGS PROMITOR SOLUBLE FIBER 97"
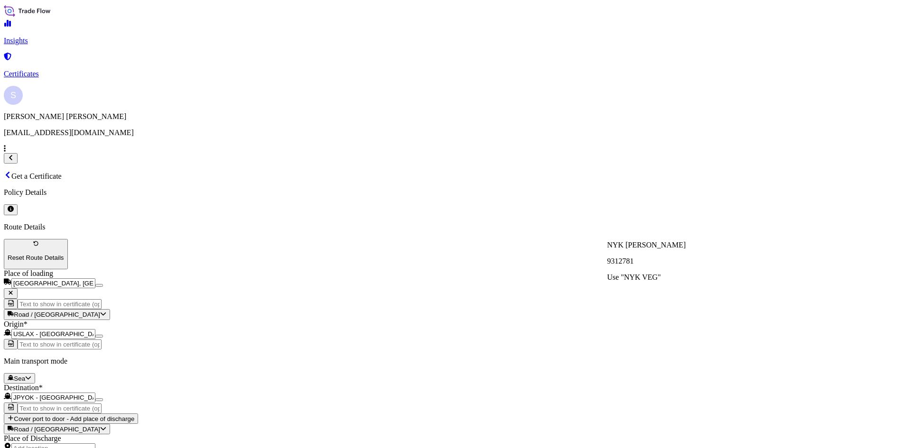
click at [669, 249] on div "NYK [PERSON_NAME] 9312781" at bounding box center [646, 253] width 79 height 25
type input "NYK [PERSON_NAME]"
type textarea "ONEU5185135 0118743"
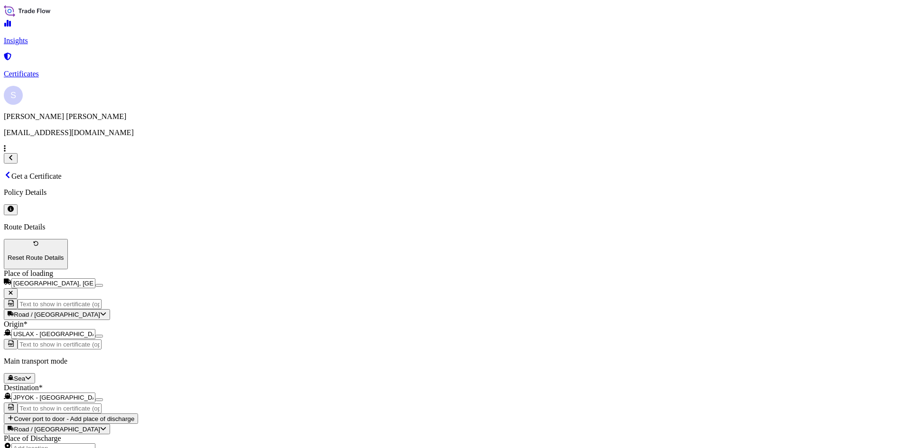
scroll to position [85, 0]
click at [396, 363] on div "[PERSON_NAME] & [PERSON_NAME] Americas LLC" at bounding box center [414, 359] width 177 height 9
select select "31658"
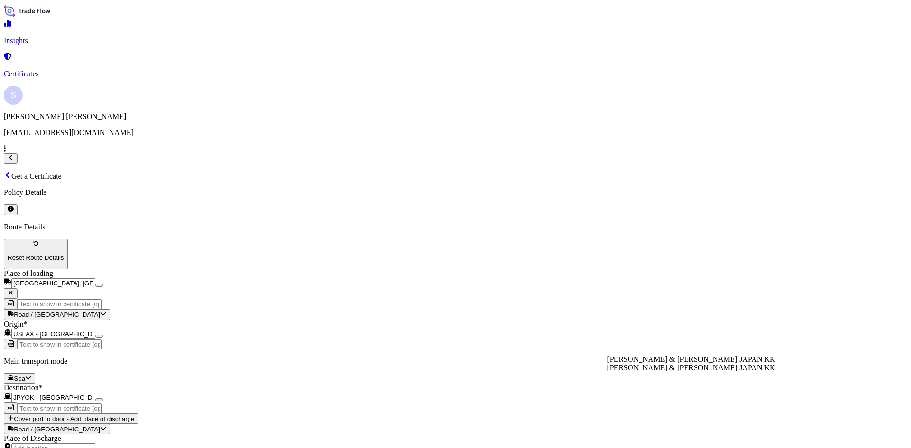
click at [661, 363] on span "[PERSON_NAME] & [PERSON_NAME] JAPAN KK" at bounding box center [691, 359] width 168 height 8
type input "[PERSON_NAME] & [PERSON_NAME] JAPAN KK"
